Goal: Task Accomplishment & Management: Manage account settings

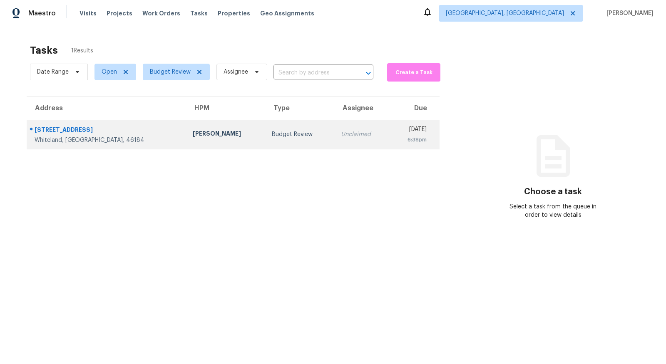
click at [69, 136] on div "Whiteland, IN, 46184" at bounding box center [107, 140] width 145 height 8
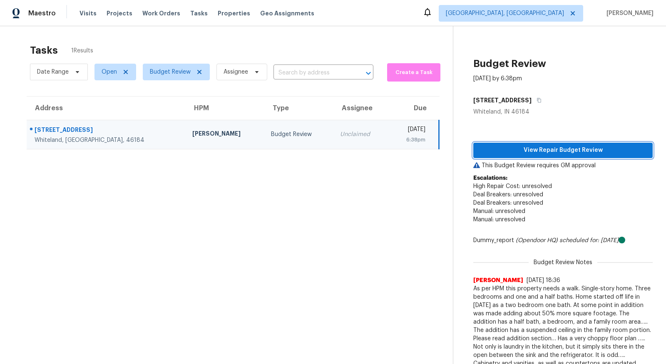
click at [555, 150] on span "View Repair Budget Review" at bounding box center [563, 150] width 166 height 10
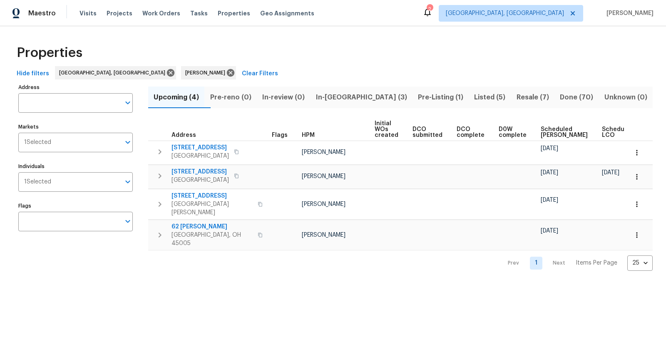
click at [366, 94] on span "In-reno (3)" at bounding box center [361, 98] width 92 height 12
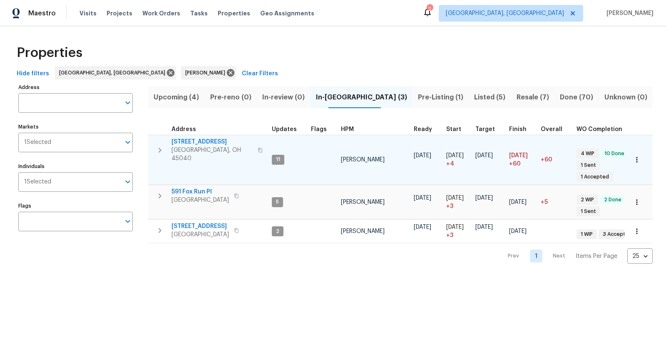
click at [203, 144] on span "5375 Wandering Way" at bounding box center [211, 142] width 81 height 8
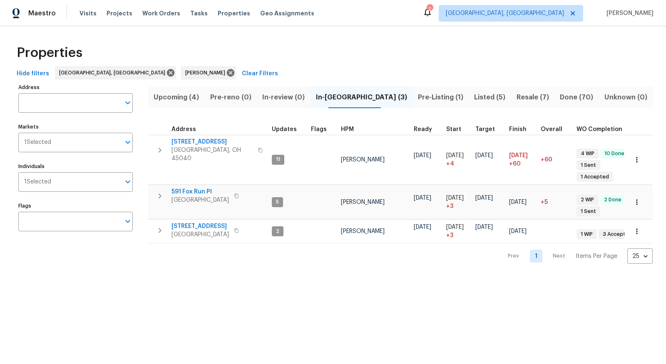
click at [473, 93] on span "Listed (5)" at bounding box center [489, 98] width 32 height 12
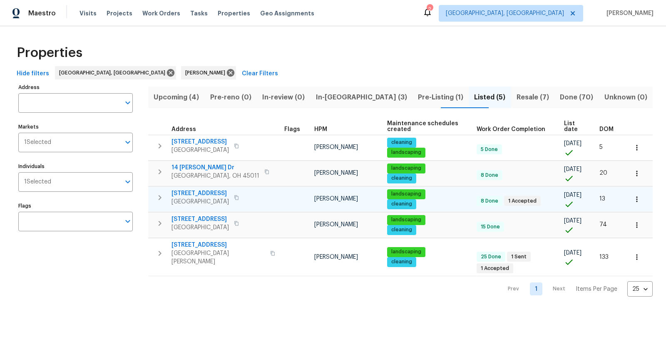
click at [636, 198] on icon "button" at bounding box center [636, 199] width 8 height 8
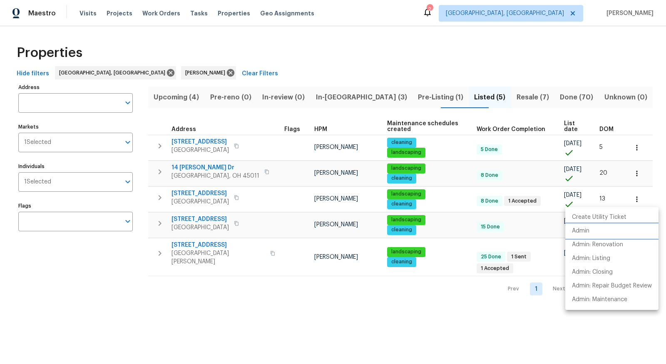
click at [610, 228] on li "Admin" at bounding box center [611, 231] width 93 height 14
click at [406, 96] on div at bounding box center [333, 182] width 666 height 364
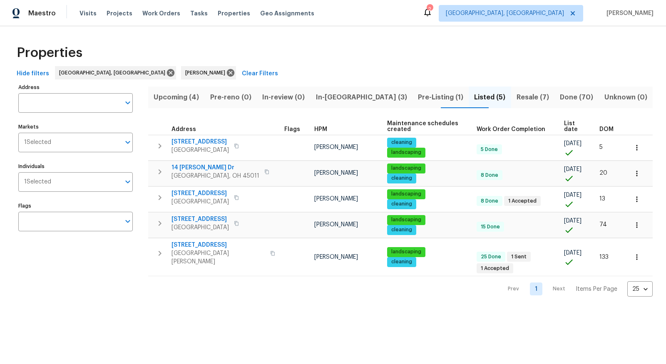
click at [417, 96] on span "Pre-Listing (1)" at bounding box center [440, 98] width 46 height 12
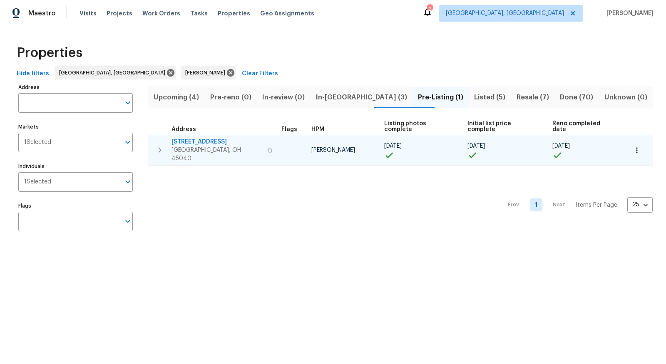
click at [207, 138] on span "[STREET_ADDRESS]" at bounding box center [216, 142] width 91 height 8
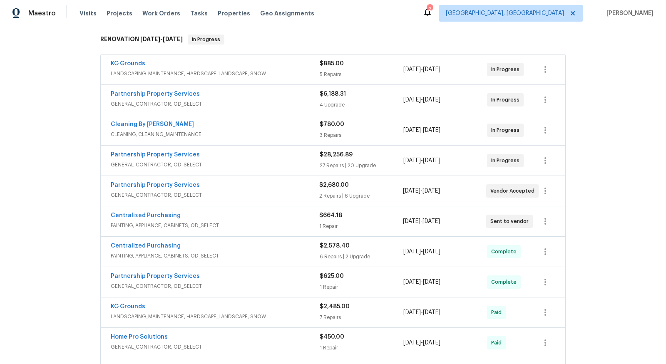
scroll to position [130, 0]
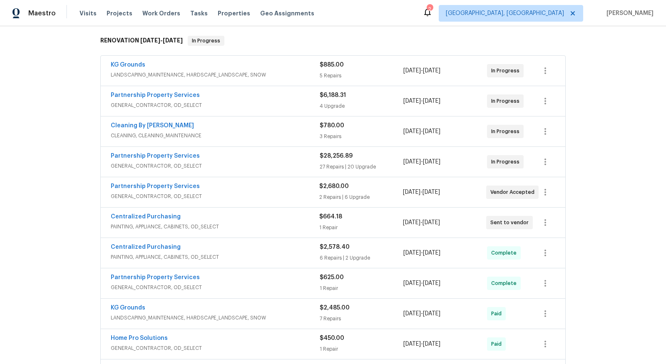
click at [131, 67] on span "KG Grounds" at bounding box center [128, 65] width 35 height 8
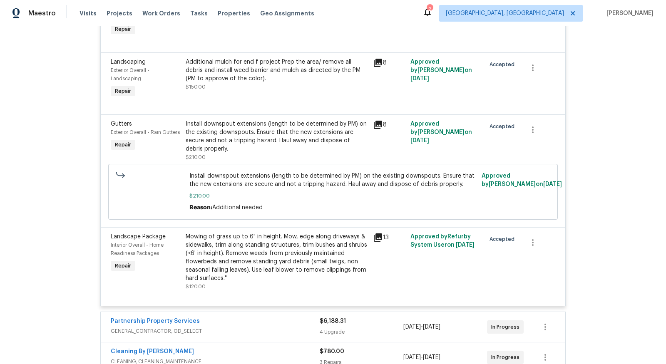
scroll to position [318, 0]
click at [255, 124] on div "Install downspout extensions (length to be determined by PM) on the existing do…" at bounding box center [277, 135] width 182 height 33
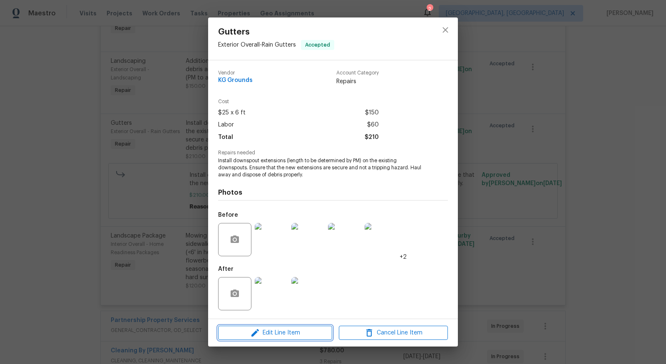
click at [275, 332] on span "Edit Line Item" at bounding box center [275, 333] width 109 height 10
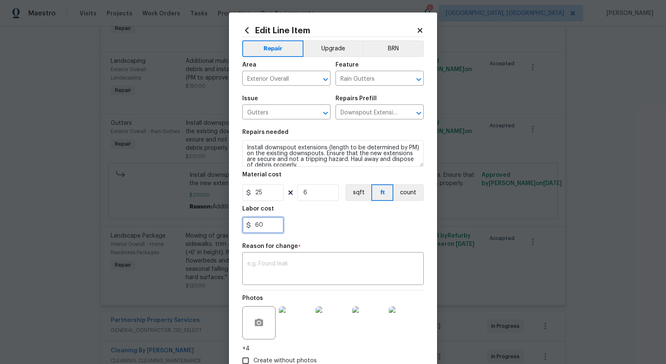
click at [270, 223] on input "60" at bounding box center [263, 225] width 42 height 17
type input "6"
type input "100"
click at [273, 259] on div "x ​" at bounding box center [332, 269] width 181 height 31
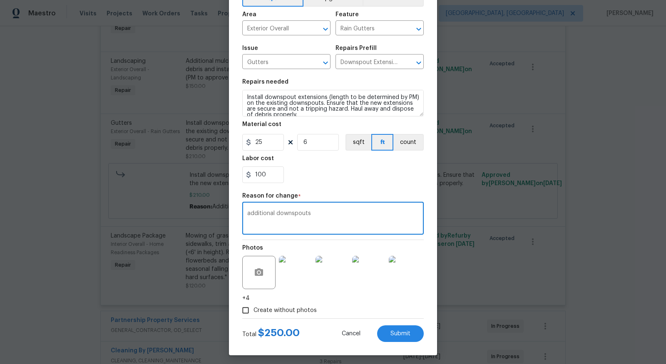
scroll to position [54, 0]
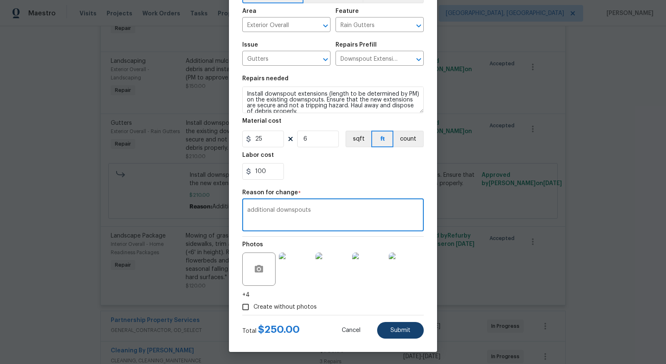
type textarea "additional downspouts"
click at [413, 330] on button "Submit" at bounding box center [400, 330] width 47 height 17
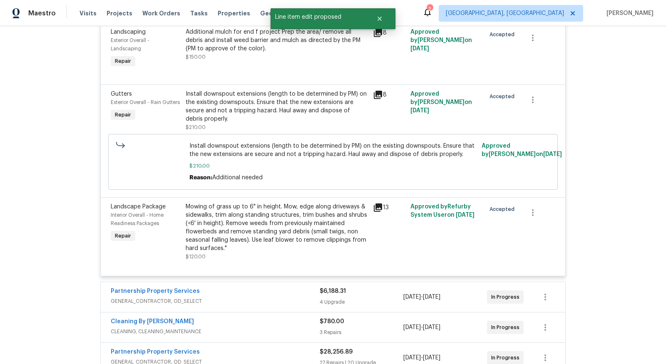
scroll to position [351, 0]
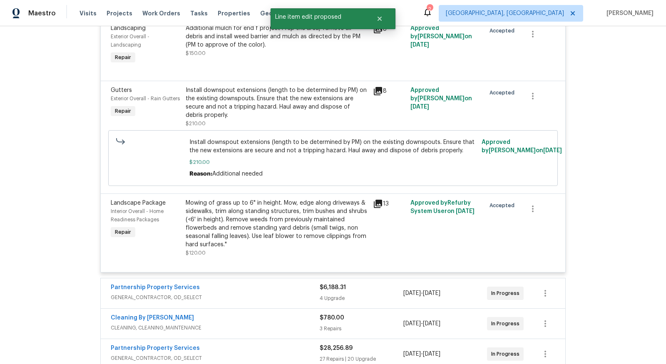
click at [80, 249] on div "Back to all projects 5375 Wandering Way, Mason, OH 45040 4 Beds | 2 2/2 Baths |…" at bounding box center [333, 195] width 666 height 338
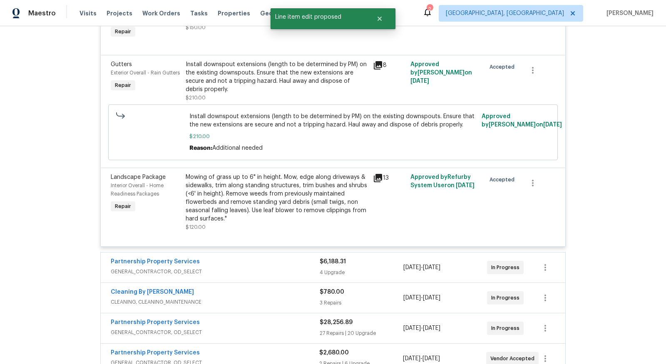
scroll to position [377, 0]
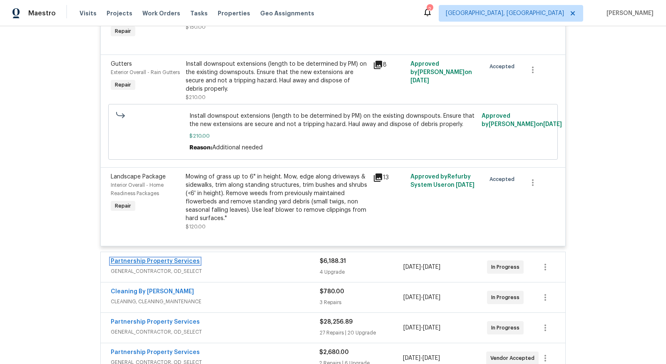
click at [156, 263] on link "Partnership Property Services" at bounding box center [155, 261] width 89 height 6
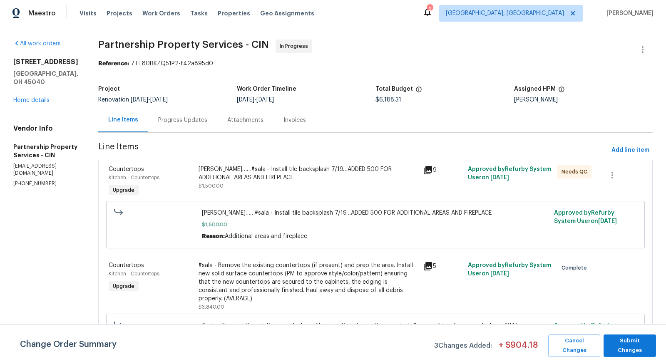
click at [411, 171] on div "Josh……#sala - Install tile backsplash 7/19…ADDED 500 FOR ADDITIONAL AREAS AND F…" at bounding box center [307, 173] width 219 height 17
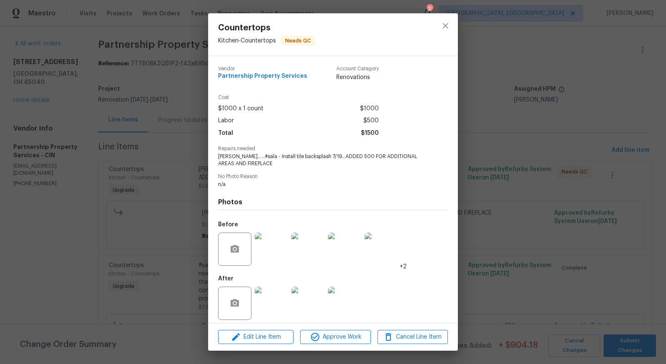
click at [83, 244] on div "Countertops Kitchen - Countertops Needs QC Vendor Partnership Property Services…" at bounding box center [333, 182] width 666 height 364
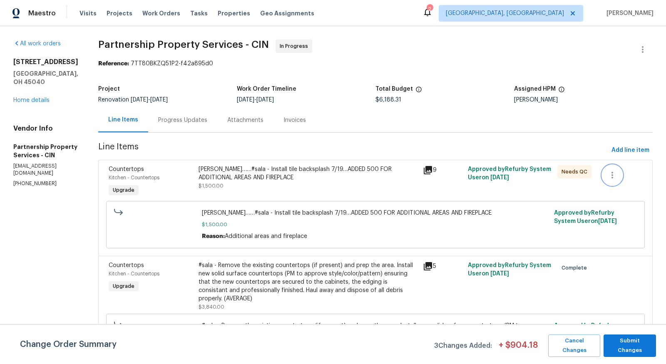
click at [613, 175] on icon "button" at bounding box center [612, 175] width 2 height 7
click at [420, 176] on div at bounding box center [333, 182] width 666 height 364
click at [412, 168] on div "Josh……#sala - Install tile backsplash 7/19…ADDED 500 FOR ADDITIONAL AREAS AND F…" at bounding box center [307, 173] width 219 height 17
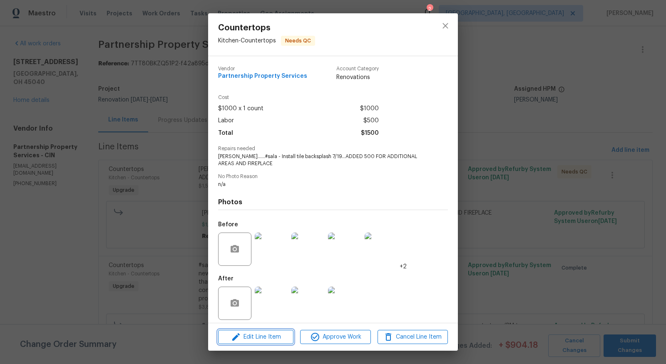
click at [273, 341] on span "Edit Line Item" at bounding box center [256, 337] width 70 height 10
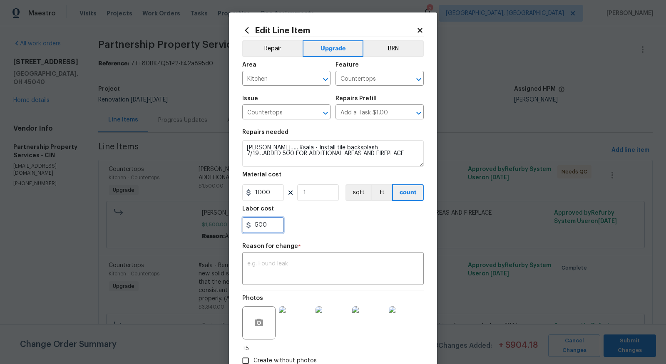
click at [273, 228] on input "500" at bounding box center [263, 225] width 42 height 17
type input "5"
type input "700"
click at [129, 234] on body "Maestro Visits Projects Work Orders Tasks Properties Geo Assignments 2 Cincinna…" at bounding box center [333, 182] width 666 height 364
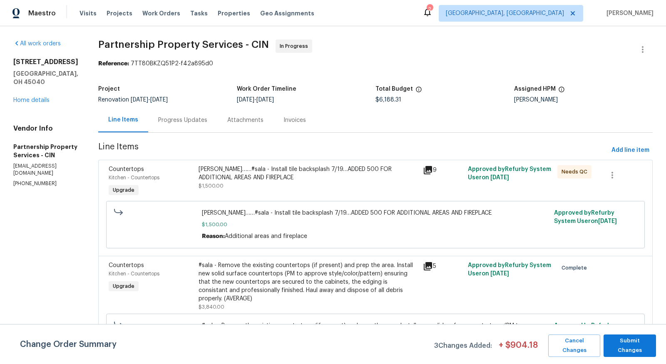
click at [295, 220] on div "Josh……#sala - Install tile backsplash 7/19…ADDED 500 FOR ADDITIONAL AREAS AND F…" at bounding box center [375, 225] width 347 height 32
click at [309, 213] on span "Josh……#sala - Install tile backsplash 7/19…ADDED 500 FOR ADDITIONAL AREAS AND F…" at bounding box center [375, 213] width 347 height 8
click at [297, 176] on div "Josh……#sala - Install tile backsplash 7/19…ADDED 500 FOR ADDITIONAL AREAS AND F…" at bounding box center [307, 173] width 219 height 17
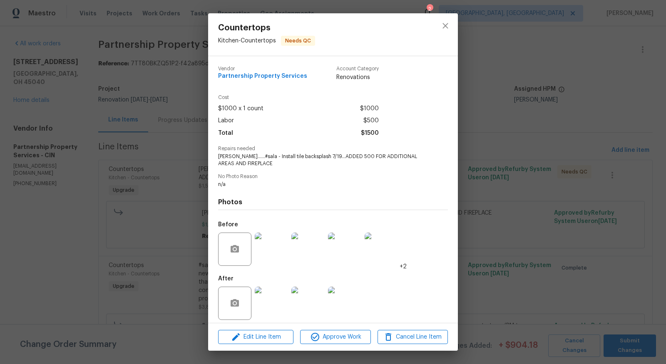
scroll to position [5, 0]
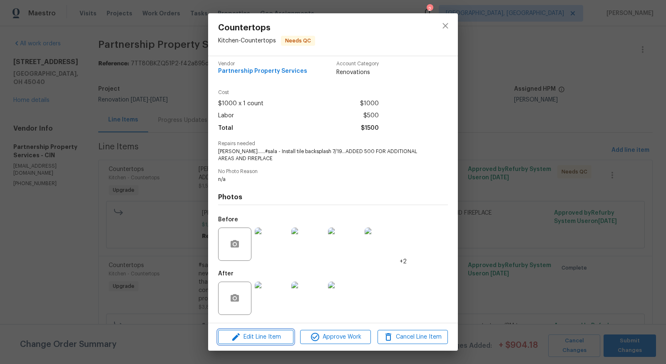
click at [262, 342] on span "Edit Line Item" at bounding box center [256, 337] width 70 height 10
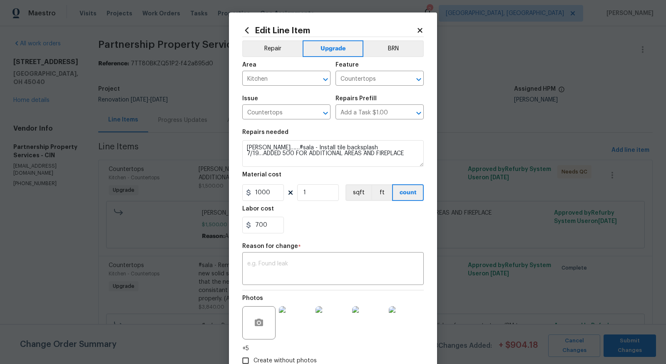
click at [416, 29] on icon at bounding box center [419, 30] width 7 height 7
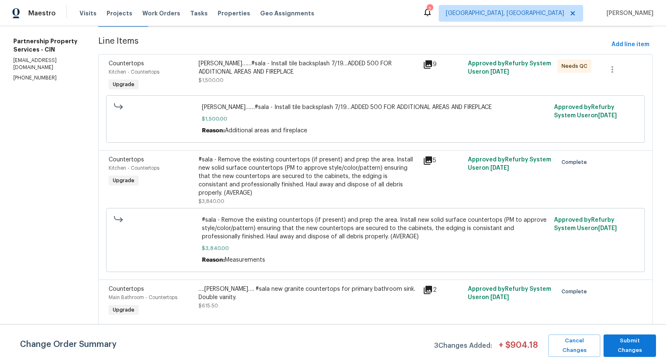
scroll to position [58, 0]
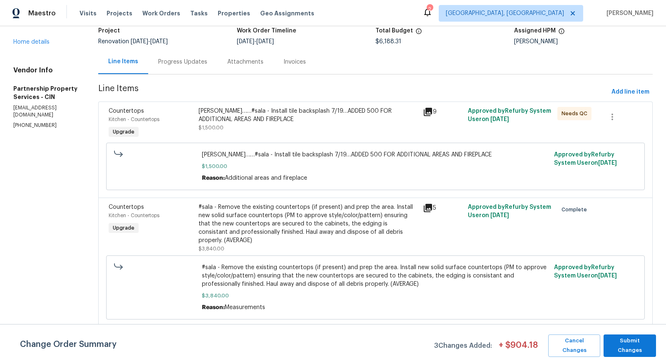
click at [369, 121] on div "Josh……#sala - Install tile backsplash 7/19…ADDED 500 FOR ADDITIONAL AREAS AND F…" at bounding box center [307, 115] width 219 height 17
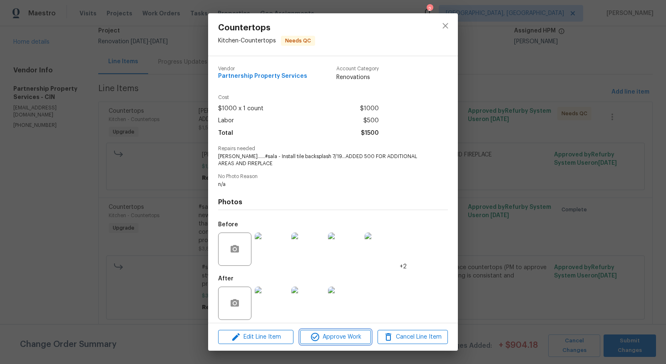
click at [350, 338] on span "Approve Work" at bounding box center [334, 337] width 65 height 10
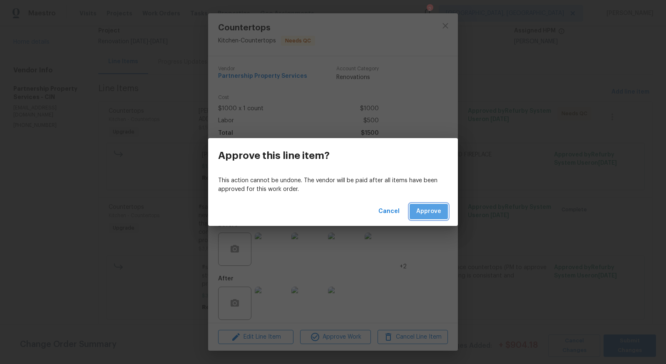
click at [424, 216] on span "Approve" at bounding box center [428, 211] width 25 height 10
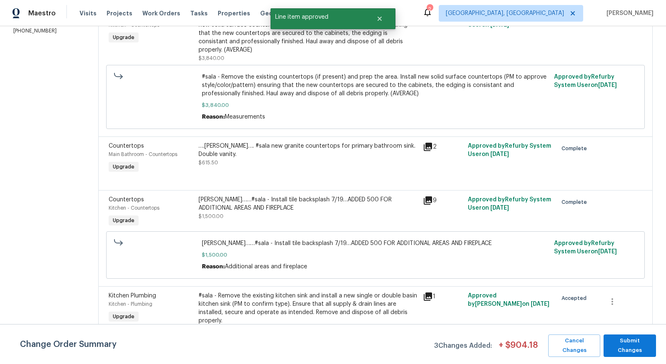
scroll to position [160, 0]
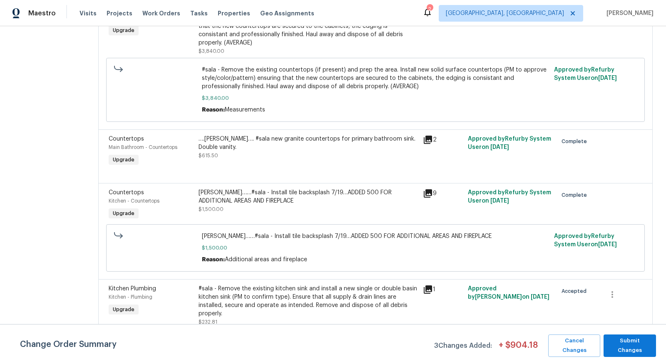
click at [416, 219] on div "Josh……#sala - Install tile backsplash 7/19…ADDED 500 FOR ADDITIONAL AREAS AND F…" at bounding box center [308, 205] width 224 height 38
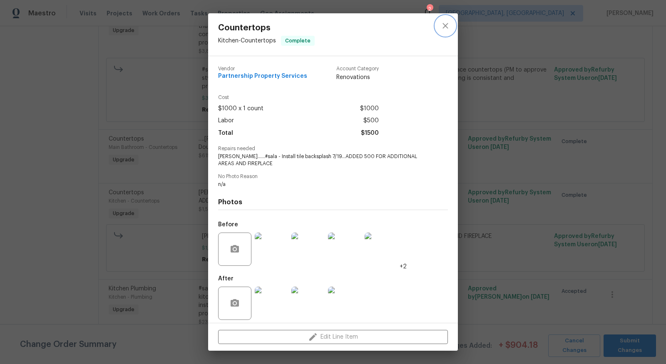
click at [444, 21] on icon "close" at bounding box center [445, 26] width 10 height 10
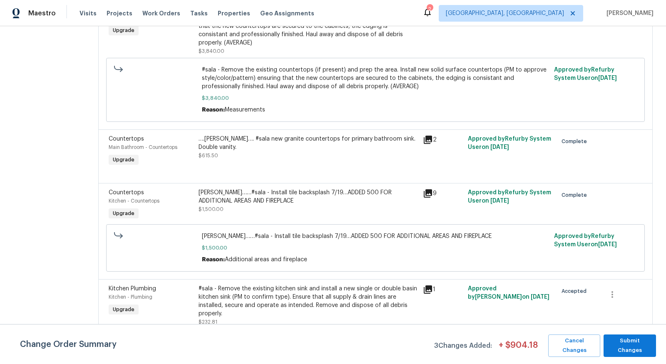
click at [332, 303] on div "#sala - Remove the existing kitchen sink and install a new single or double bas…" at bounding box center [307, 301] width 219 height 33
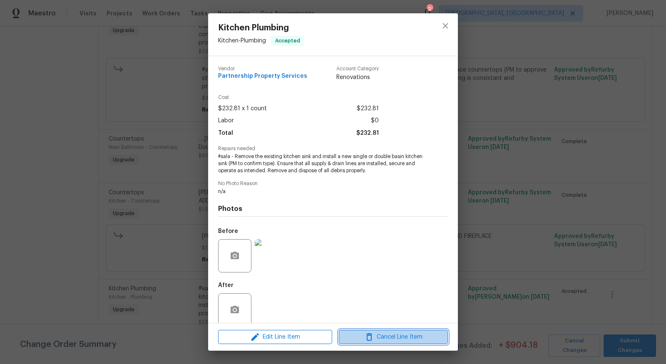
click at [384, 336] on span "Cancel Line Item" at bounding box center [393, 337] width 104 height 10
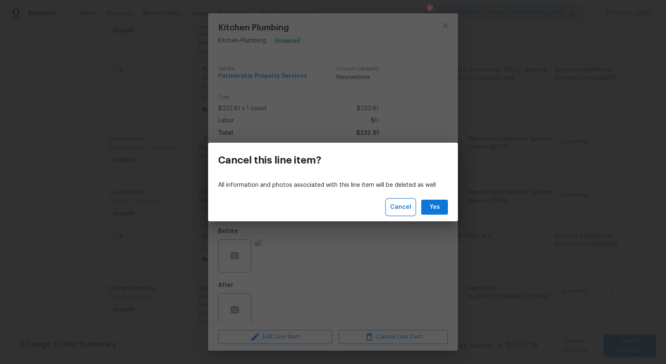
click at [403, 206] on span "Cancel" at bounding box center [400, 207] width 21 height 10
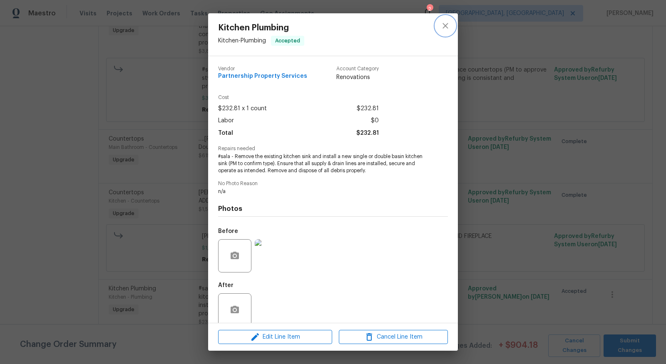
click at [444, 29] on icon "close" at bounding box center [445, 26] width 10 height 10
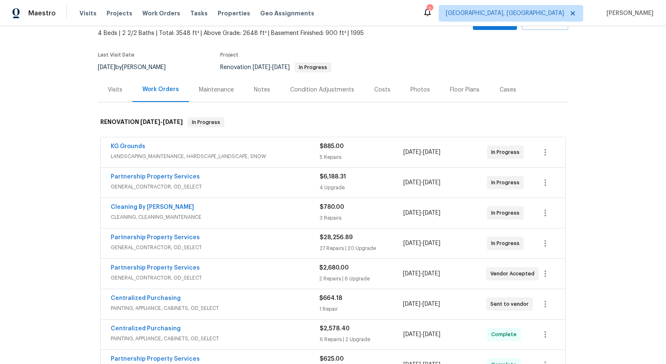
scroll to position [51, 0]
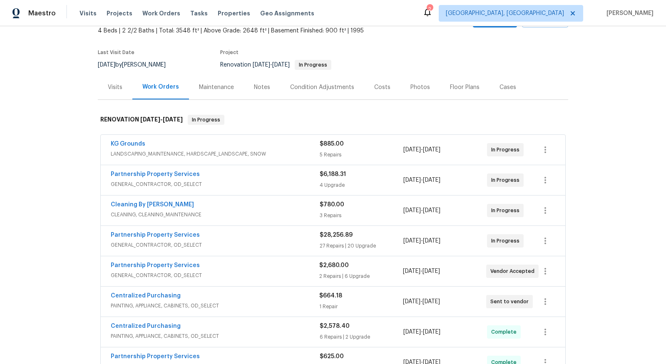
click at [225, 216] on span "CLEANING, CLEANING_MAINTENANCE" at bounding box center [215, 215] width 209 height 8
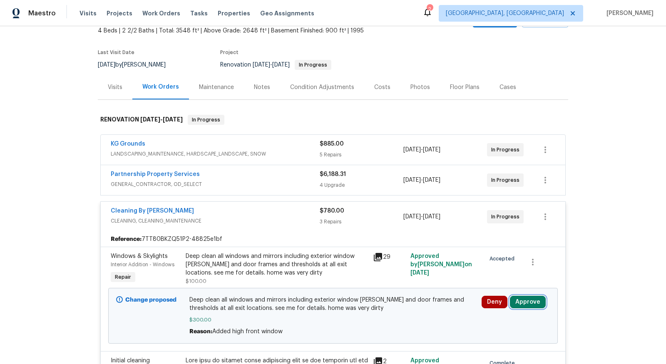
click at [542, 301] on button "Approve" at bounding box center [528, 302] width 36 height 12
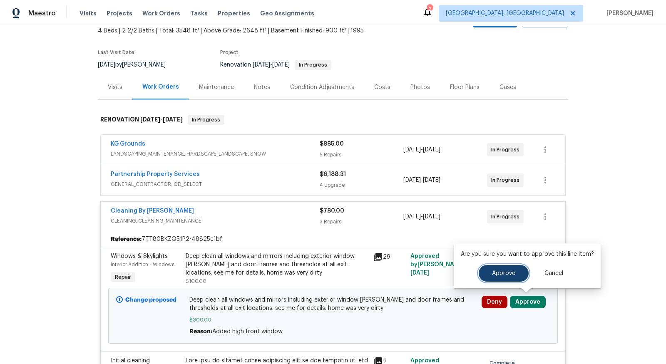
click at [512, 275] on span "Approve" at bounding box center [503, 273] width 23 height 6
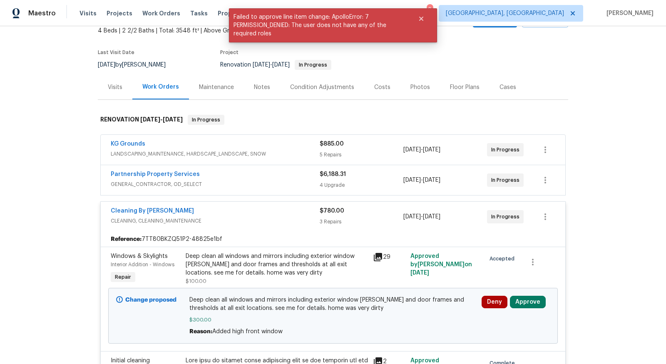
click at [44, 277] on div "Back to all projects 5375 Wandering Way, Mason, OH 45040 4 Beds | 2 2/2 Baths |…" at bounding box center [333, 195] width 666 height 338
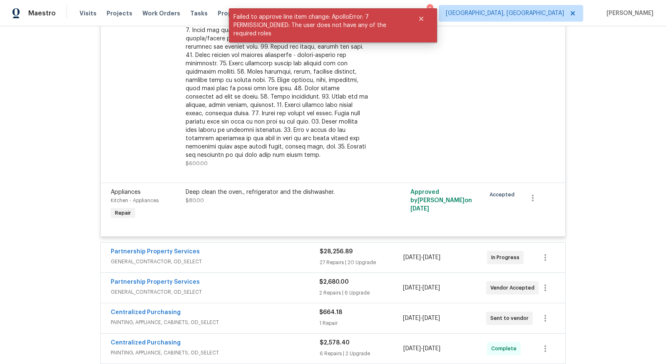
scroll to position [449, 0]
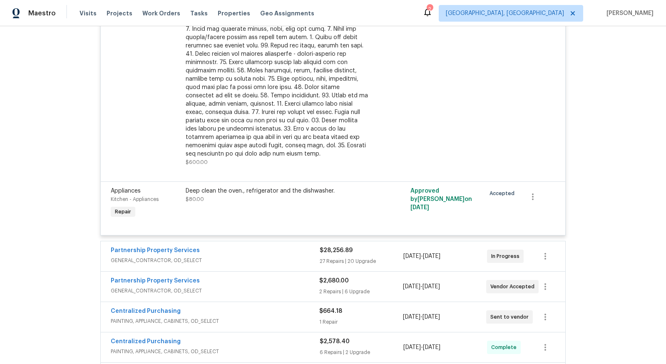
click at [156, 287] on span "GENERAL_CONTRACTOR, OD_SELECT" at bounding box center [215, 291] width 208 height 8
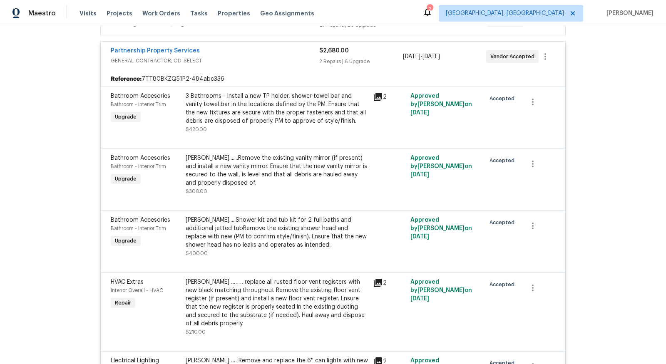
scroll to position [658, 0]
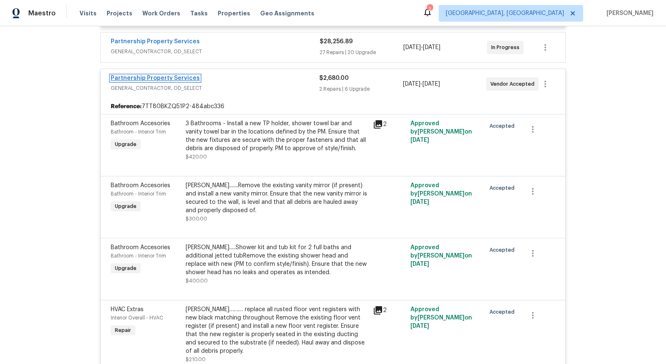
click at [149, 77] on link "Partnership Property Services" at bounding box center [155, 78] width 89 height 6
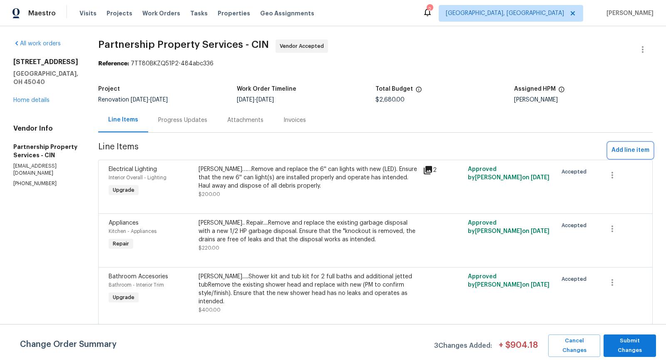
click at [627, 148] on span "Add line item" at bounding box center [630, 150] width 38 height 10
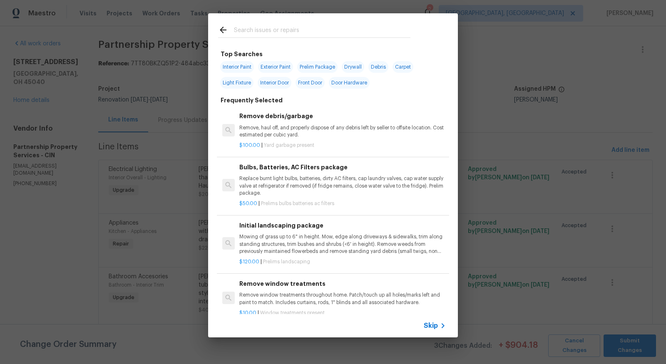
click at [273, 34] on input "text" at bounding box center [322, 31] width 176 height 12
type input "drywall"
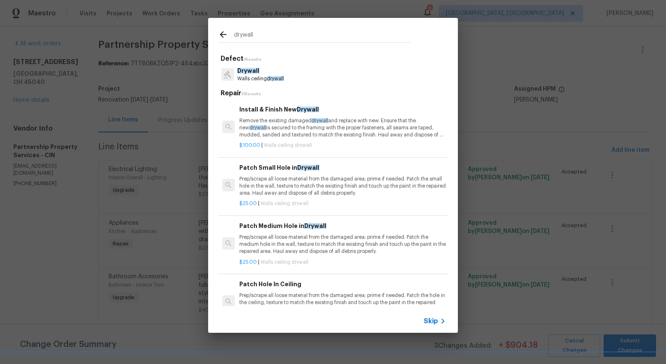
click at [255, 238] on p "Prep/scrape all loose material from the damaged area; prime if needed. Patch th…" at bounding box center [342, 244] width 206 height 21
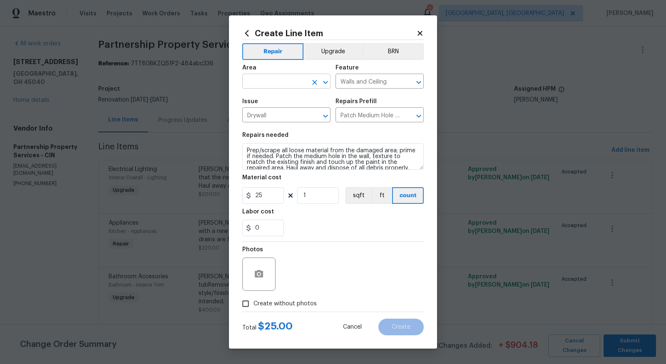
click at [281, 84] on input "text" at bounding box center [274, 82] width 65 height 13
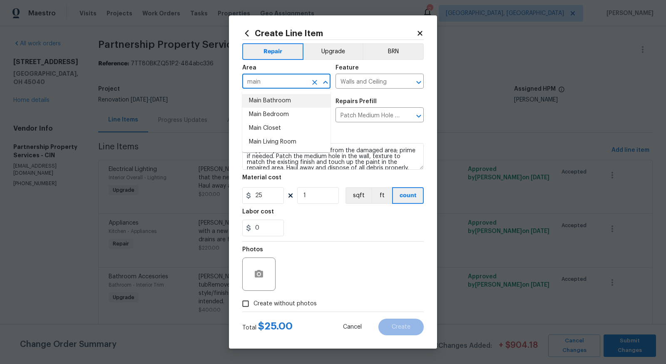
click at [286, 97] on li "Main Bathroom" at bounding box center [286, 101] width 88 height 14
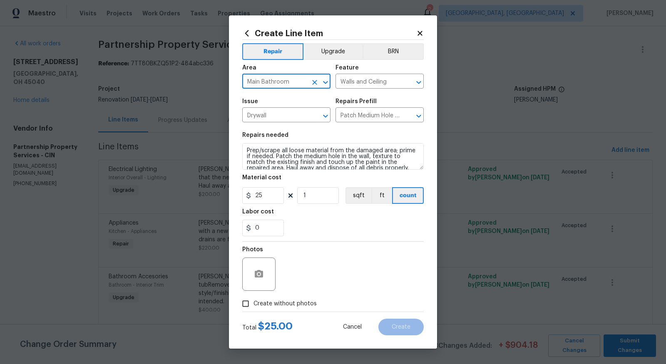
type input "Main Bathroom"
click at [280, 190] on input "25" at bounding box center [263, 195] width 42 height 17
type input "250"
click at [250, 298] on input "Create without photos" at bounding box center [246, 304] width 16 height 16
checkbox input "true"
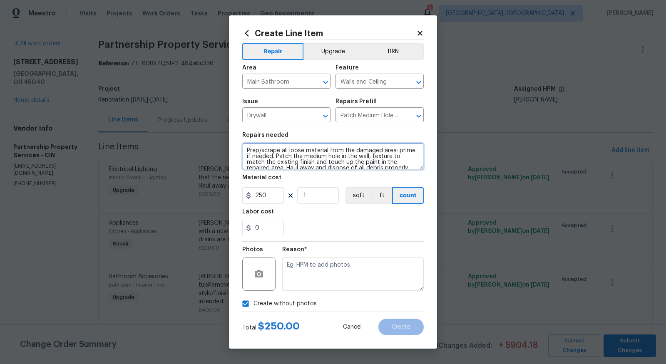
click at [245, 148] on textarea "Prep/scrape all loose material from the damaged area; prime if needed. Patch th…" at bounding box center [332, 156] width 181 height 27
click at [335, 157] on textarea "Prep/scrape all loose material from the damaged area; prime if needed. Patch th…" at bounding box center [332, 156] width 181 height 27
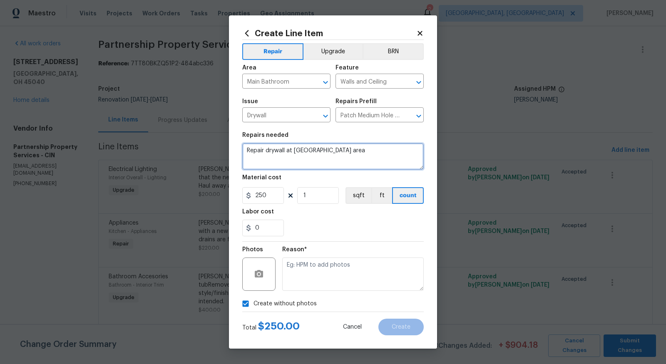
click at [246, 149] on textarea "Repair drywall at TP Holder area" at bounding box center [332, 156] width 181 height 27
click at [349, 152] on textarea "-Repair drywall at TP Holder area" at bounding box center [332, 156] width 181 height 27
click at [243, 150] on textarea "-Repair drywall at TP Holder area" at bounding box center [332, 156] width 181 height 27
click at [344, 163] on textarea "Darrell..... -Repair drywall at TP Holder area" at bounding box center [332, 156] width 181 height 27
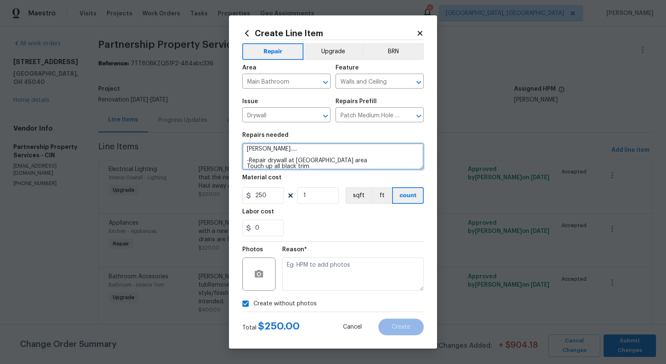
click at [247, 166] on textarea "Darrell..... -Repair drywall at TP Holder area Touch up all black trim" at bounding box center [332, 156] width 181 height 27
click at [317, 162] on textarea "Darrell..... -Repair drywall at TP Holder area -Touch up all black trim" at bounding box center [332, 156] width 181 height 27
click at [308, 168] on textarea "Darrell..... -Repair drywall at TP Holder area -Touch up all black trim" at bounding box center [332, 156] width 181 height 27
click at [314, 162] on textarea "Darrell..... -Repair drywall at TP Holder area -Touch up all black trim Touch u…" at bounding box center [332, 156] width 181 height 27
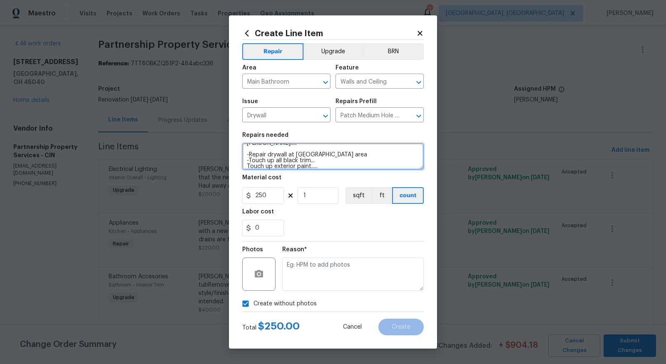
click at [348, 151] on textarea "Darrell..... -Repair drywall at TP Holder area -Touch up all black trim... Touc…" at bounding box center [332, 156] width 181 height 27
click at [340, 157] on textarea "Darrell..... -Repair drywall at TP Holder area -Touch up all black trim... Touc…" at bounding box center [332, 156] width 181 height 27
click at [329, 164] on textarea "Darrell..... -Repair drywall at TP Holder area.... -Touch up all black trim... …" at bounding box center [332, 156] width 181 height 27
type textarea "Darrell..... -Repair drywall at TP Holder area.... -Touch up all black trim... …"
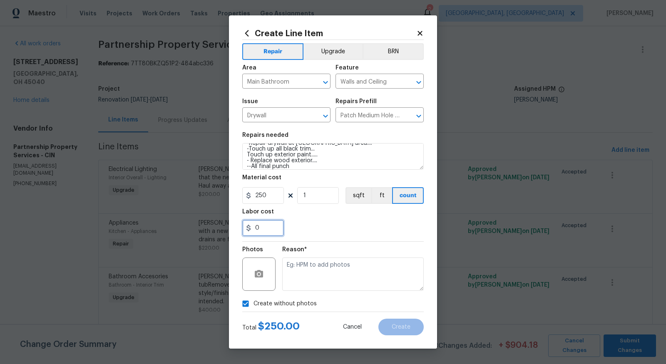
click at [257, 231] on input "0" at bounding box center [263, 228] width 42 height 17
type input "200"
click at [326, 243] on div "Reason*" at bounding box center [352, 269] width 141 height 54
click at [345, 270] on textarea at bounding box center [352, 274] width 141 height 33
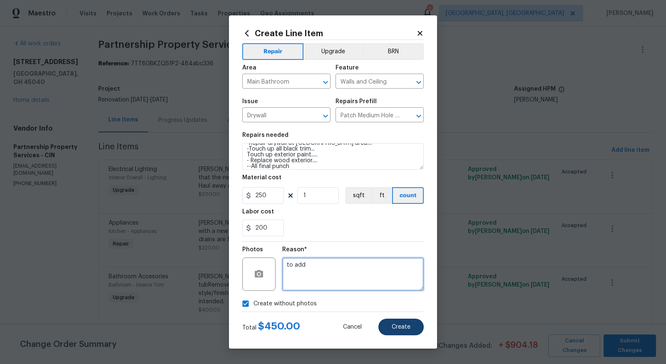
type textarea "to add"
click at [409, 330] on button "Create" at bounding box center [400, 327] width 45 height 17
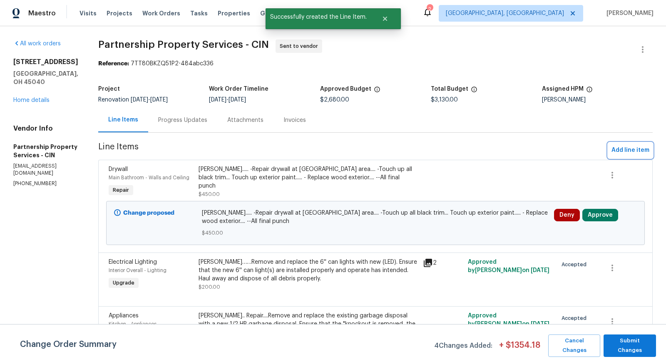
click at [623, 151] on span "Add line item" at bounding box center [630, 150] width 38 height 10
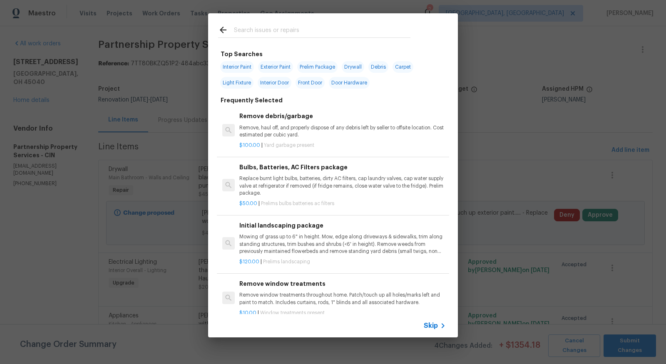
click at [244, 31] on input "text" at bounding box center [322, 31] width 176 height 12
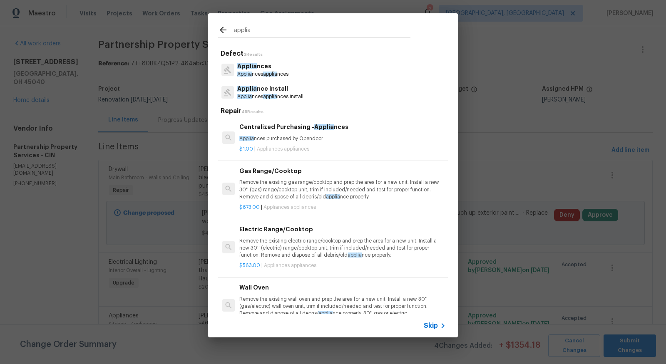
type input "applia"
click at [258, 84] on p "Applia nce Install" at bounding box center [270, 88] width 66 height 9
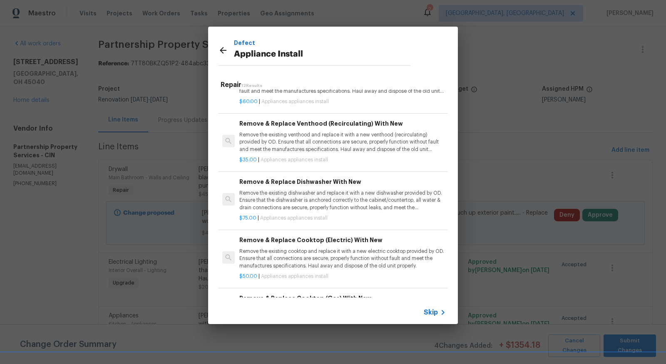
scroll to position [96, 0]
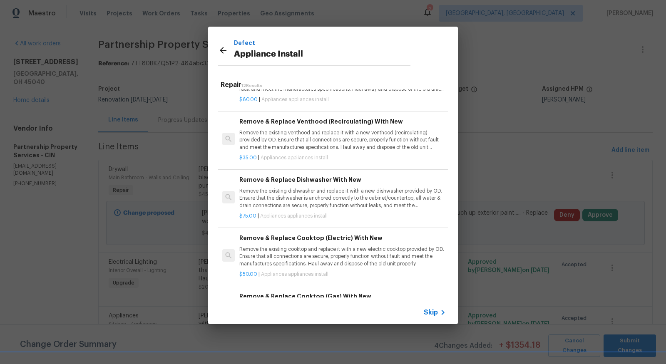
click at [297, 253] on p "Remove the existing cooktop and replace it with a new electric cooktop provided…" at bounding box center [342, 256] width 206 height 21
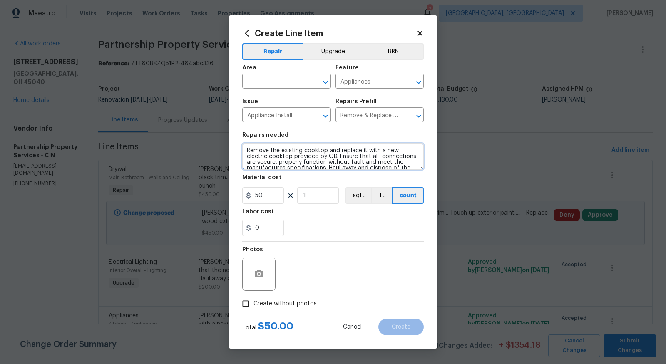
click at [243, 149] on textarea "Remove the existing cooktop and replace it with a new electric cooktop provided…" at bounding box center [332, 156] width 181 height 27
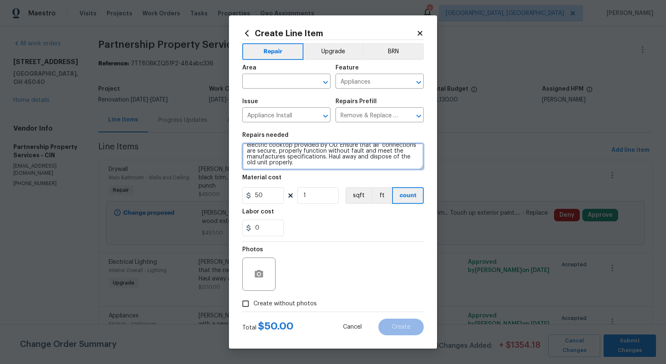
type textarea "Darrell..... Remove the existing cooktop and replace it with a new electric coo…"
click at [246, 306] on input "Create without photos" at bounding box center [246, 304] width 16 height 16
checkbox input "true"
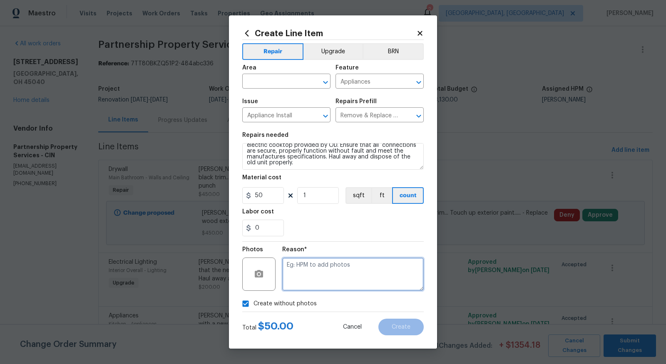
click at [325, 265] on textarea at bounding box center [352, 274] width 141 height 33
type textarea "to add"
click at [324, 334] on div "Total $ 50.00 Cancel Create" at bounding box center [332, 323] width 181 height 23
click at [278, 85] on input "text" at bounding box center [274, 82] width 65 height 13
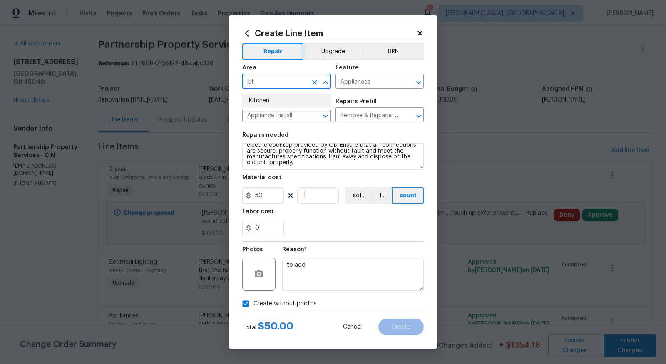
click at [272, 99] on li "Kitchen" at bounding box center [286, 101] width 88 height 14
type input "Kitchen"
click at [392, 336] on div "Create Line Item Repair Upgrade BRN Area Kitchen ​ Feature Appliances ​ Issue A…" at bounding box center [333, 181] width 208 height 333
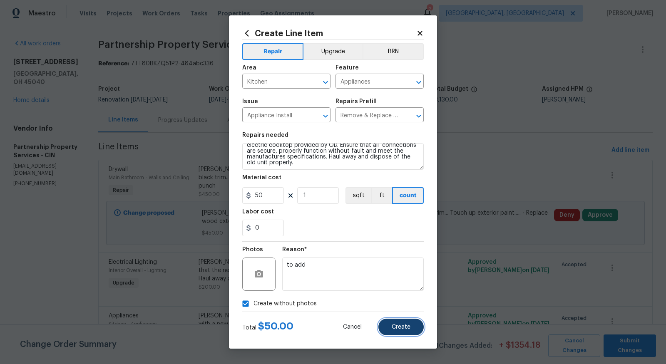
click at [400, 330] on span "Create" at bounding box center [401, 327] width 19 height 6
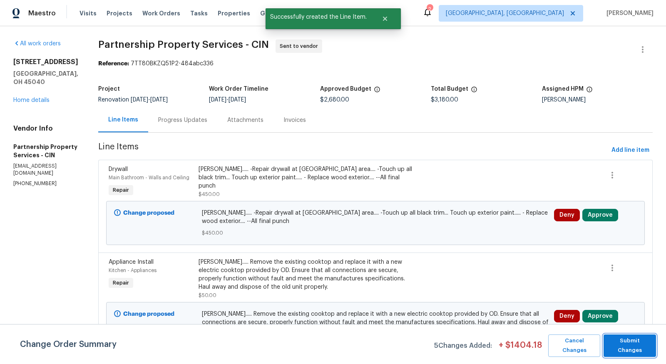
click at [628, 337] on button "Submit Changes" at bounding box center [629, 346] width 52 height 22
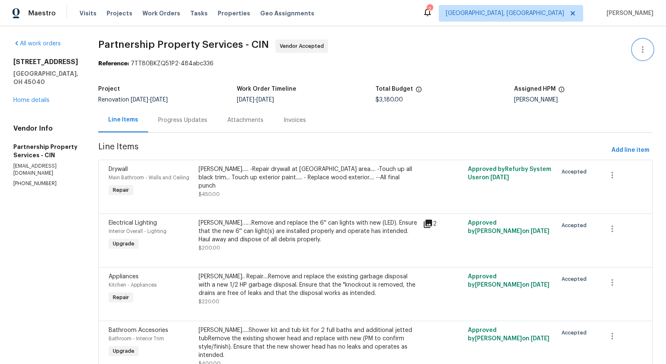
click at [642, 48] on icon "button" at bounding box center [642, 50] width 10 height 10
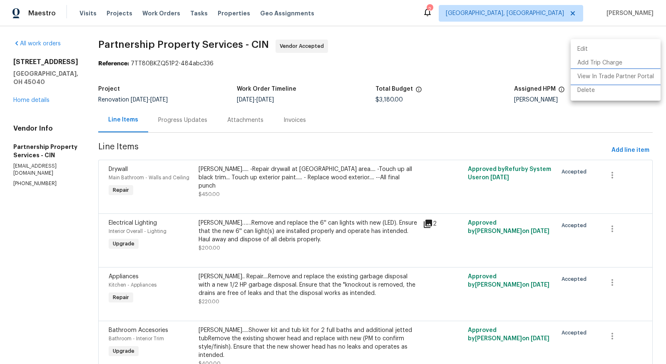
click at [605, 77] on li "View In Trade Partner Portal" at bounding box center [615, 77] width 90 height 14
click at [618, 152] on div at bounding box center [333, 182] width 666 height 364
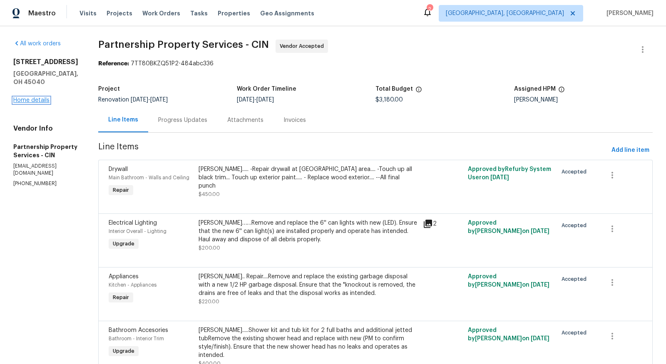
click at [28, 97] on link "Home details" at bounding box center [31, 100] width 36 height 6
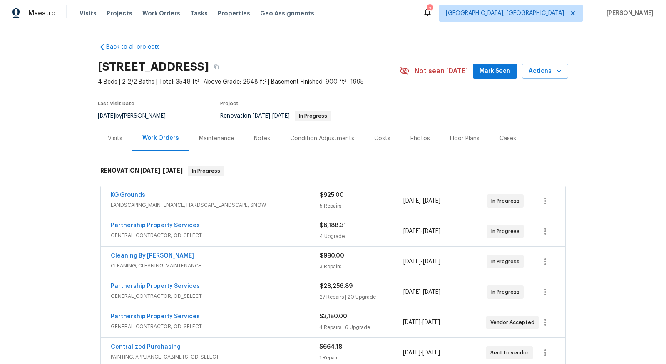
click at [196, 224] on div "Partnership Property Services" at bounding box center [215, 226] width 209 height 10
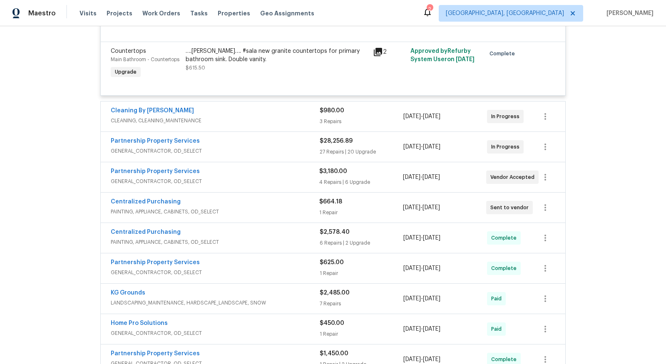
scroll to position [539, 0]
click at [164, 138] on link "Partnership Property Services" at bounding box center [155, 141] width 89 height 6
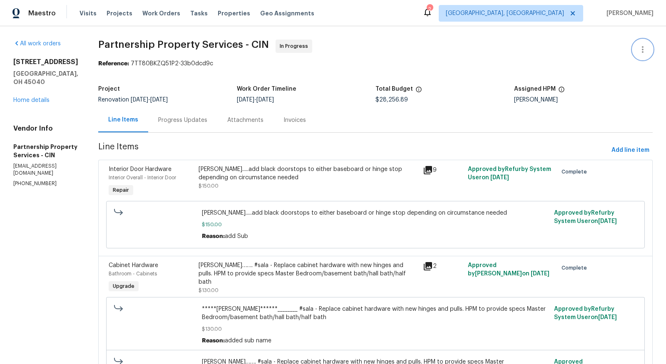
click at [643, 47] on icon "button" at bounding box center [642, 50] width 10 height 10
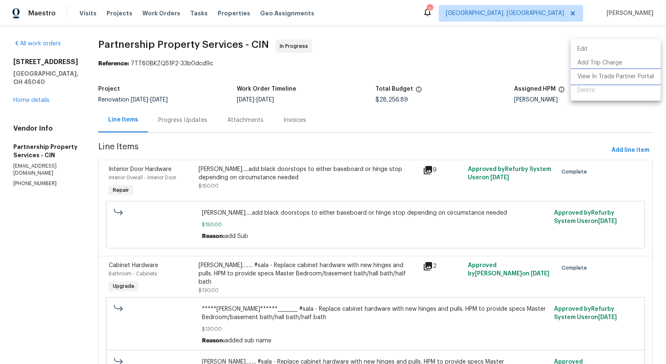
click at [629, 78] on li "View In Trade Partner Portal" at bounding box center [615, 77] width 90 height 14
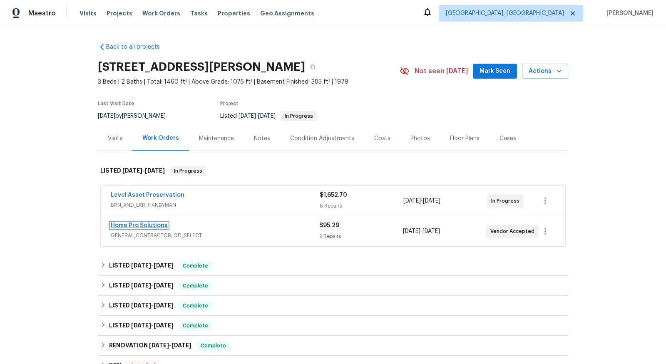
click at [143, 226] on link "Home Pro Solutions" at bounding box center [139, 226] width 57 height 6
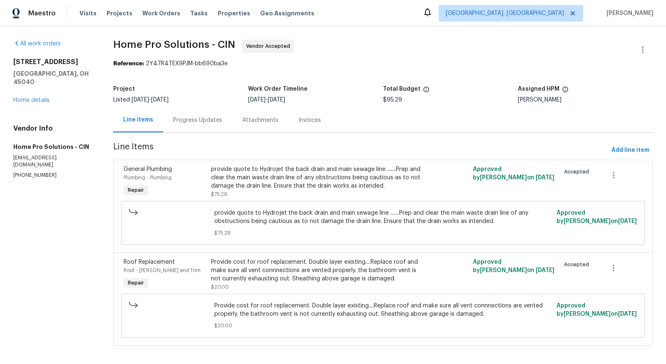
click at [333, 175] on div "provide quote to Hydrojet the back drain and main sewage line .......Prep and c…" at bounding box center [317, 177] width 213 height 25
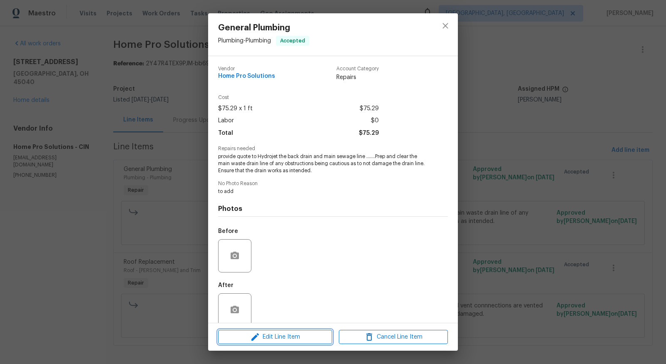
click at [276, 340] on span "Edit Line Item" at bounding box center [275, 337] width 109 height 10
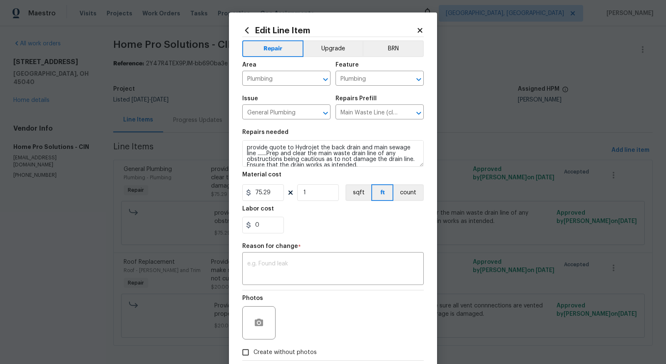
click at [276, 340] on div "Photos" at bounding box center [259, 317] width 35 height 54
click at [419, 25] on div "Edit Line Item Repair Upgrade BRN Area Plumbing ​ Feature Plumbing ​ Issue Gene…" at bounding box center [333, 204] width 208 height 385
click at [316, 146] on textarea "provide quote to Hydrojet the back drain and main sewage line .......Prep and c…" at bounding box center [332, 153] width 181 height 27
type textarea "provide quote to Auger and clean the back drain and main sewage line .......Pre…"
click at [293, 262] on textarea at bounding box center [332, 269] width 171 height 17
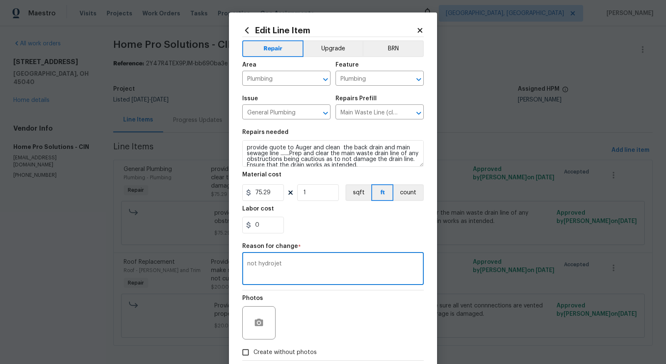
click at [256, 265] on textarea "not hydrojet" at bounding box center [332, 269] width 171 height 17
click at [280, 265] on textarea "hydrojet" at bounding box center [332, 269] width 171 height 17
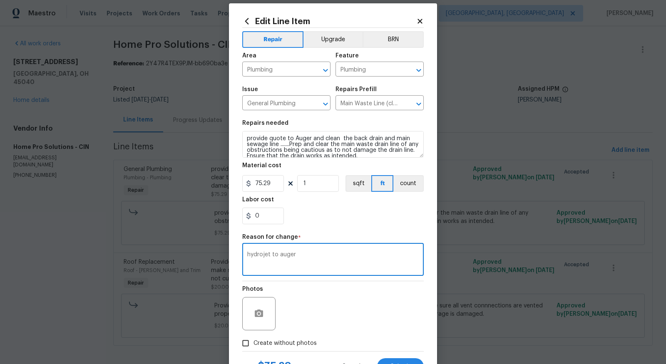
scroll to position [12, 0]
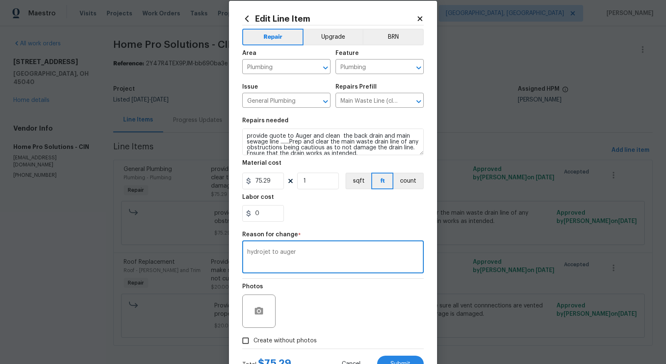
click at [247, 247] on div "hydrojet to auger x ​" at bounding box center [332, 258] width 181 height 31
click at [248, 251] on textarea "hydrojet to auger" at bounding box center [332, 257] width 171 height 17
type textarea "changed hydrojet to auger"
click at [337, 302] on div "Photos" at bounding box center [332, 306] width 181 height 54
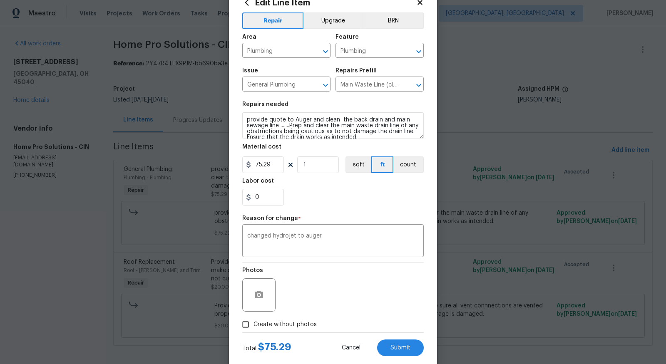
scroll to position [45, 0]
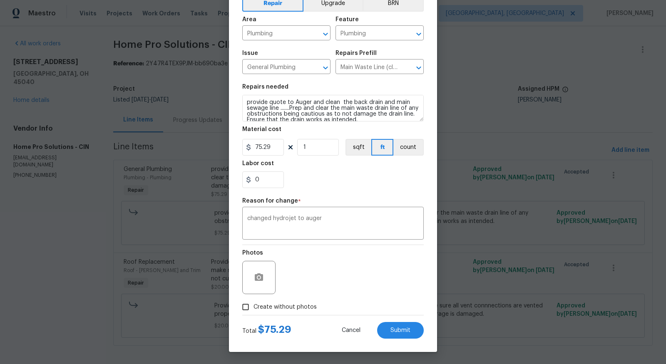
click at [384, 316] on div "Total $ 75.29 Cancel Submit" at bounding box center [332, 326] width 181 height 23
click at [391, 323] on button "Submit" at bounding box center [400, 330] width 47 height 17
type textarea "provide quote to Hydrojet the back drain and main sewage line .......Prep and c…"
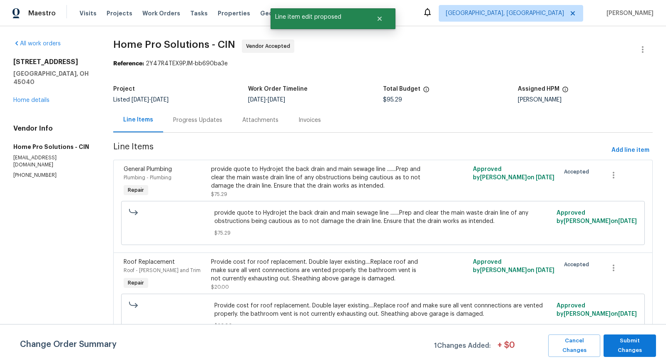
scroll to position [3, 0]
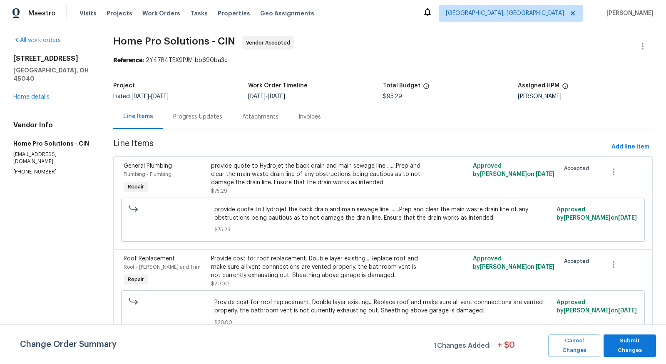
click at [250, 264] on div "Provide cost for roof replacement. Double layer existing....Replace roof and ma…" at bounding box center [317, 267] width 213 height 25
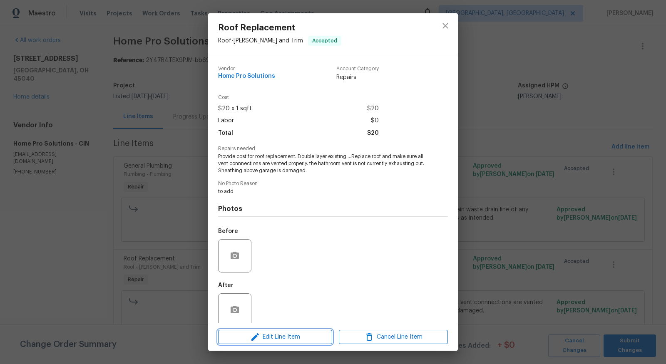
click at [280, 337] on span "Edit Line Item" at bounding box center [275, 337] width 109 height 10
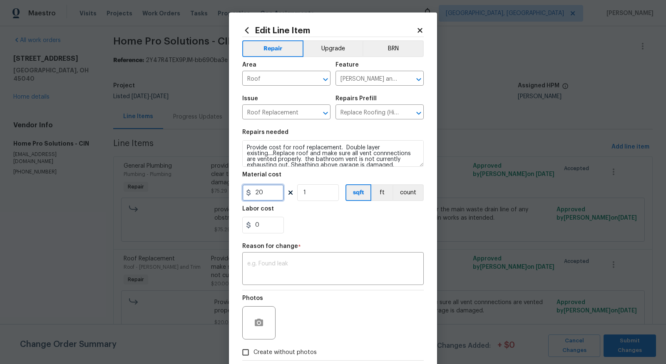
click at [277, 193] on input "20" at bounding box center [263, 192] width 42 height 17
type input "7600"
click at [301, 271] on textarea at bounding box center [332, 269] width 171 height 17
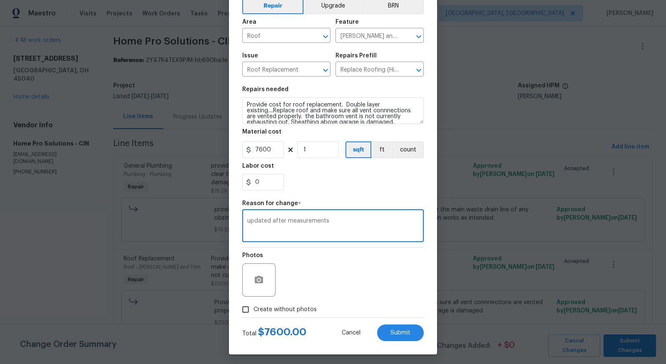
scroll to position [44, 0]
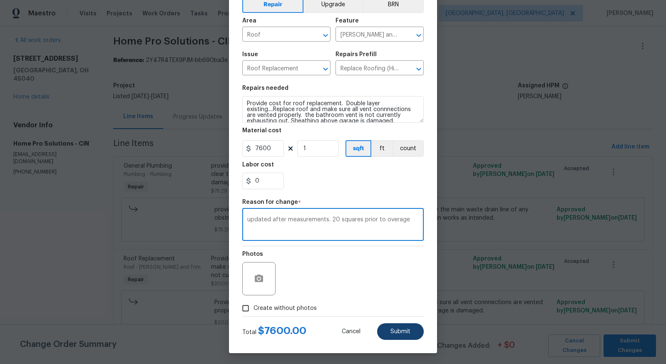
type textarea "updated after measurements. 20 squares prior to overage"
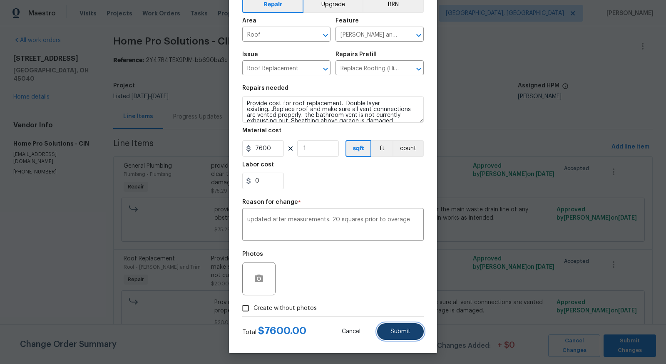
click at [407, 334] on span "Submit" at bounding box center [400, 332] width 20 height 6
type input "20"
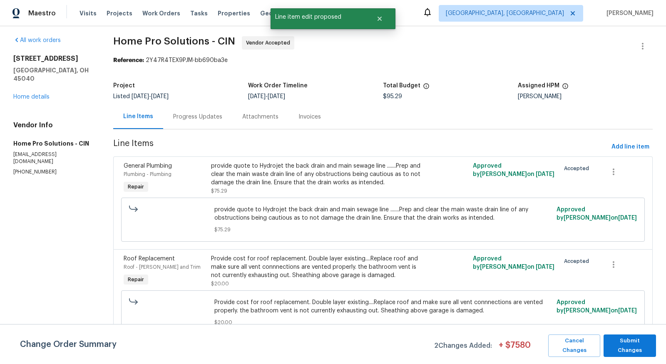
scroll to position [0, 0]
click at [631, 349] on span "Submit Changes" at bounding box center [629, 345] width 44 height 19
